Goal: Check status

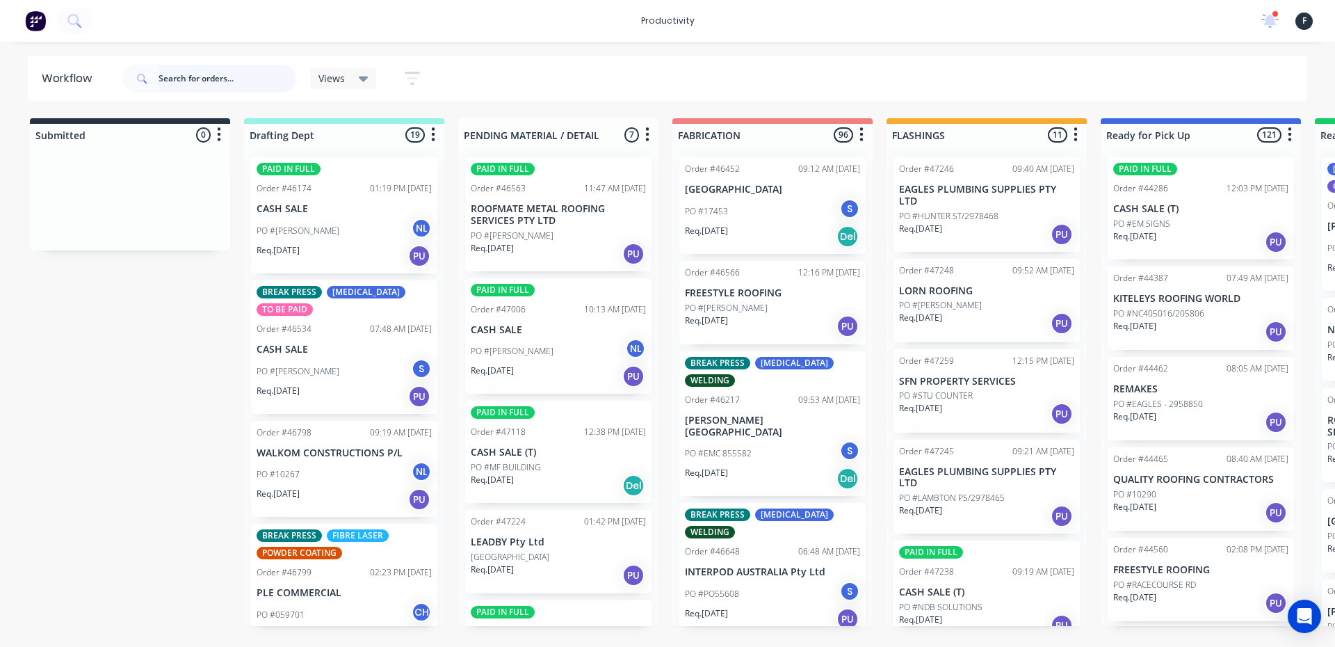
click at [176, 82] on input "text" at bounding box center [228, 79] width 138 height 28
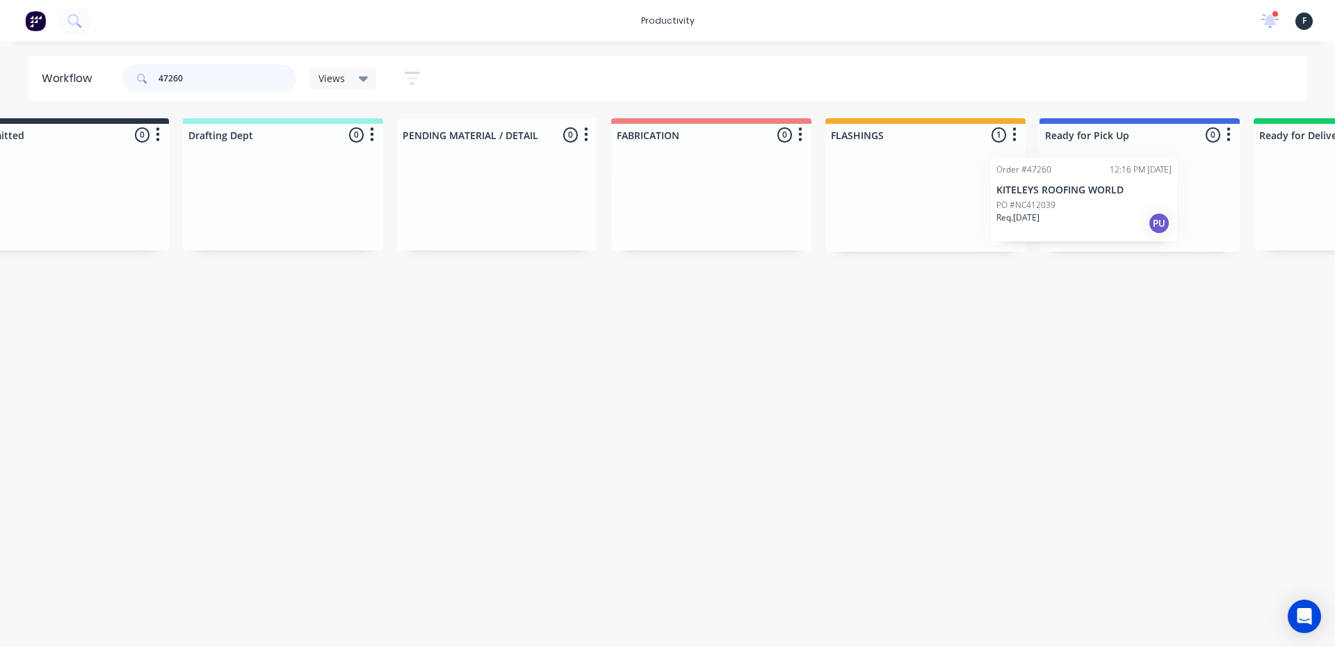
drag, startPoint x: 985, startPoint y: 213, endPoint x: 1108, endPoint y: 215, distance: 122.4
click at [1108, 215] on div "Submitted 0 Sort By Created date Required date Order number Customer name Most …" at bounding box center [1087, 184] width 2319 height 133
type input "47260"
click at [1108, 215] on div "Order #47260 12:16 PM [DATE] KITELEYS ROOFING WORLD PO #NC412039 Req. [DATE] PU" at bounding box center [1137, 199] width 200 height 106
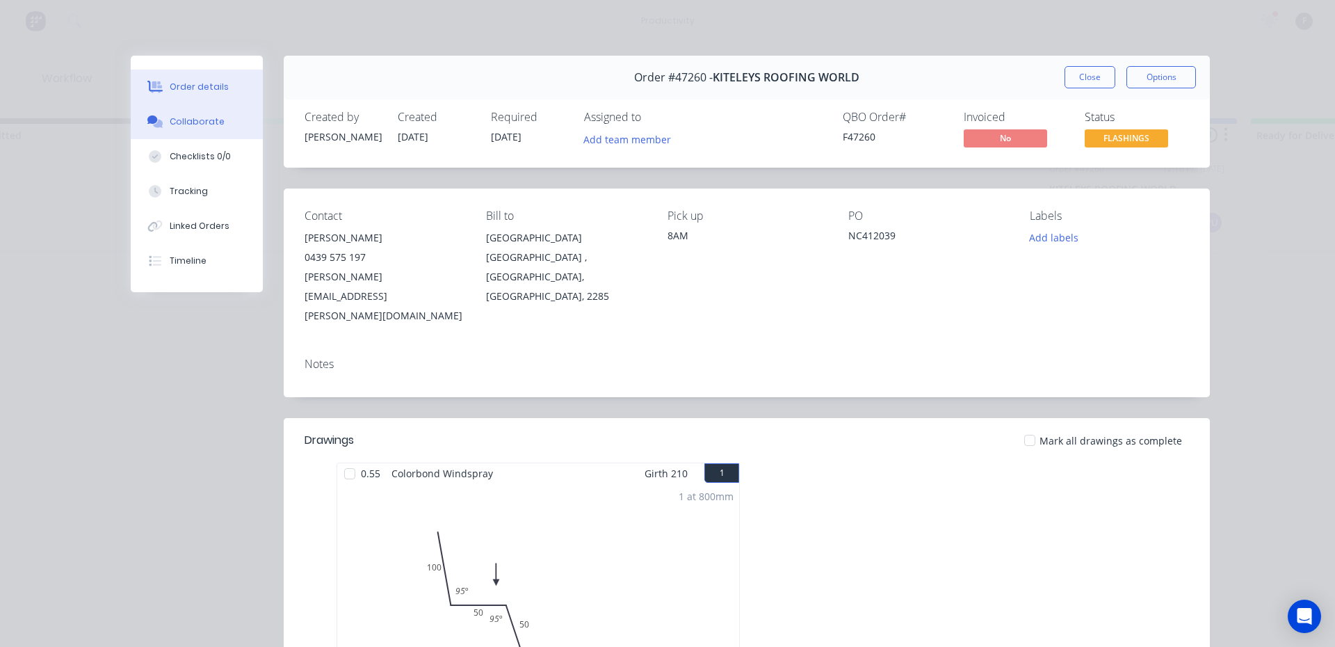
click at [179, 126] on div "Collaborate" at bounding box center [197, 121] width 55 height 13
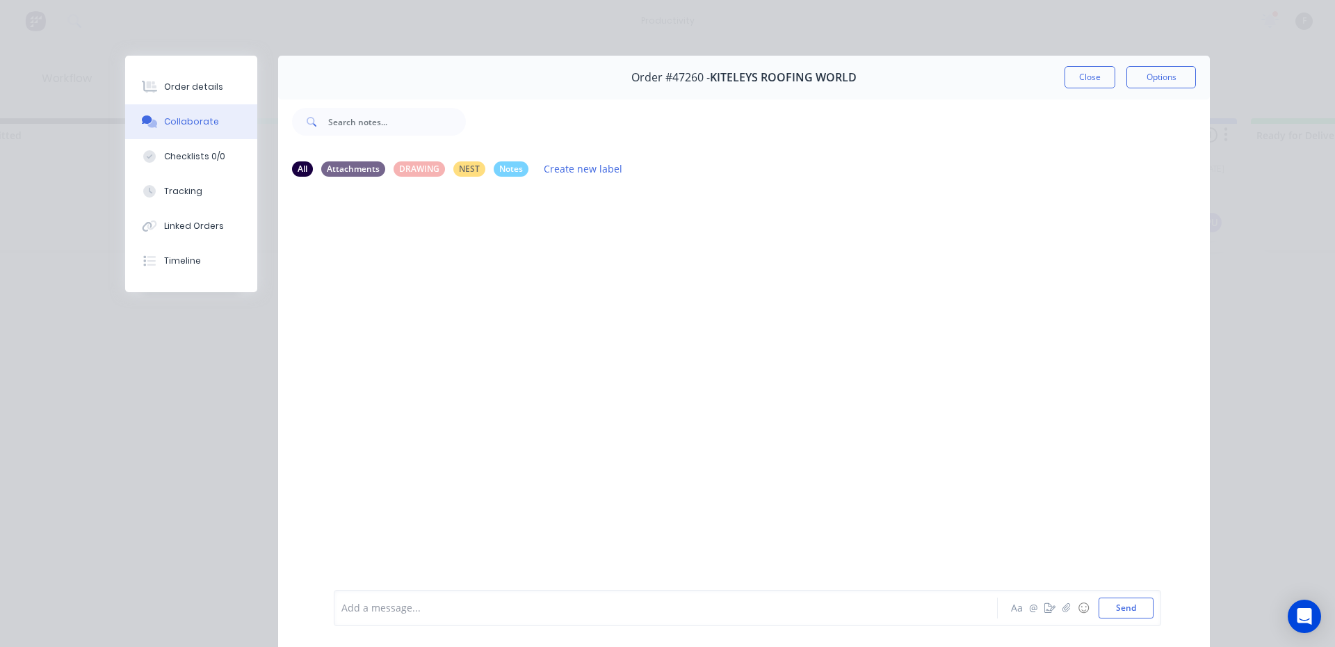
click at [445, 599] on div "Add a message..." at bounding box center [645, 607] width 609 height 21
